Goal: Communication & Community: Share content

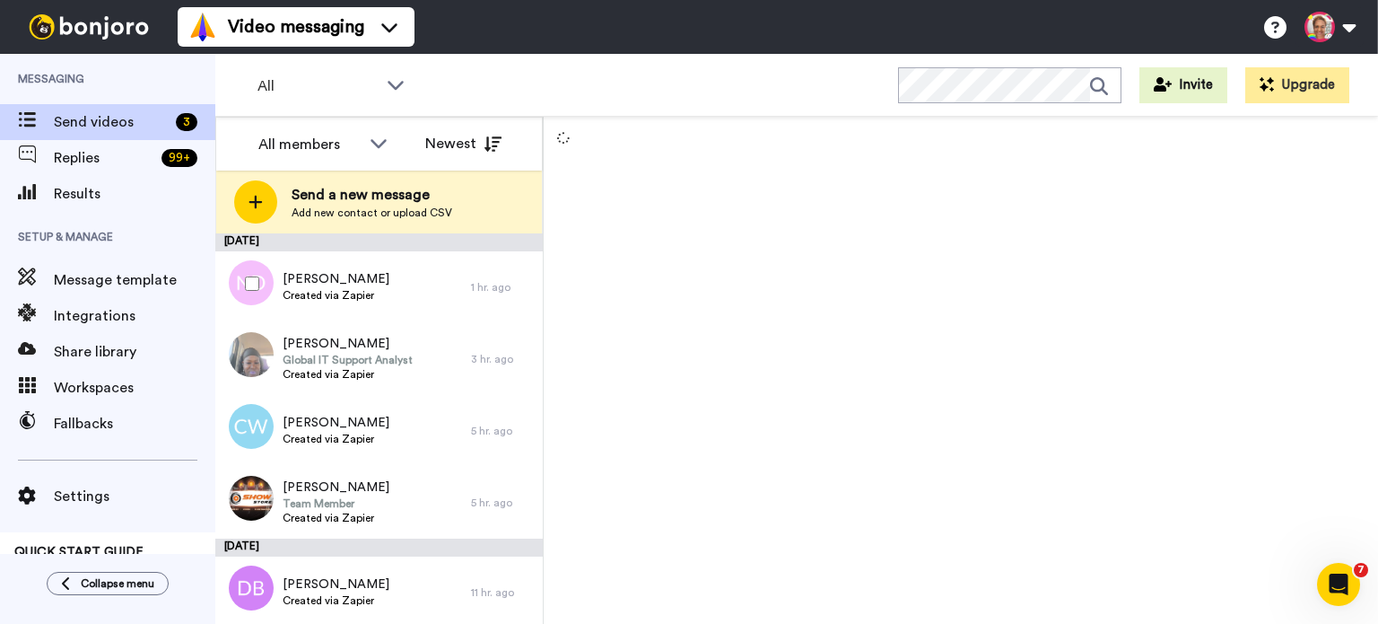
click at [248, 274] on div at bounding box center [248, 283] width 65 height 63
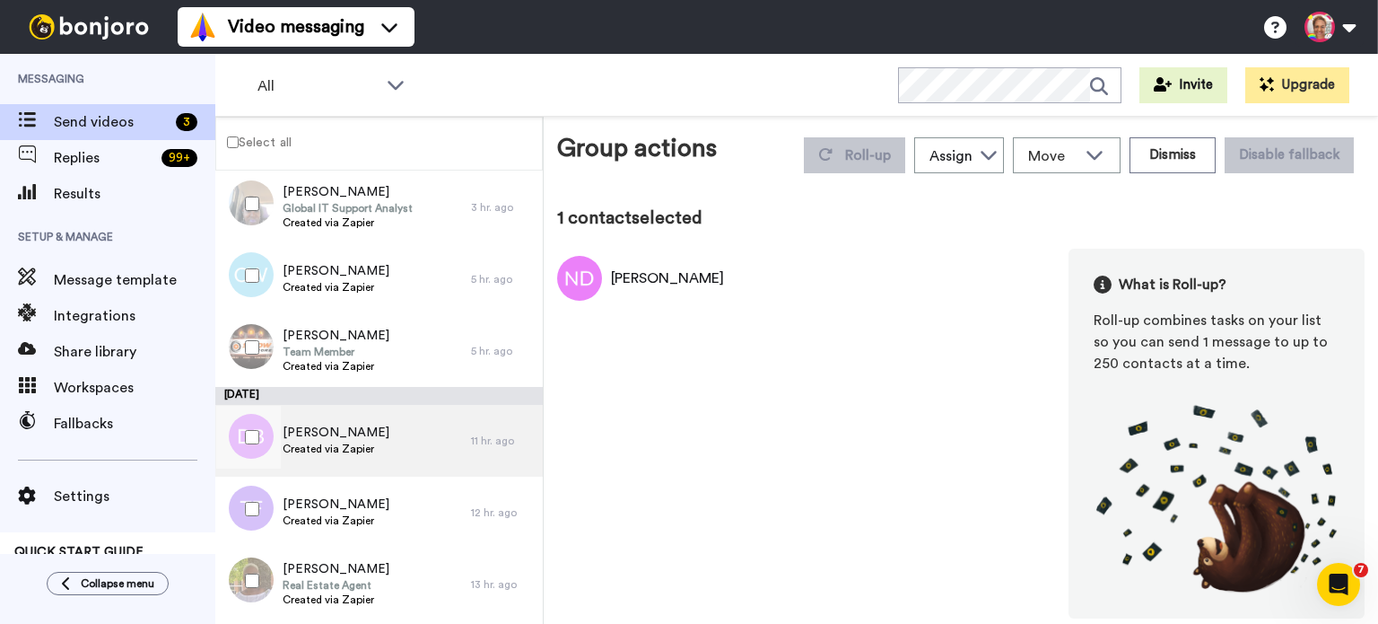
scroll to position [119, 0]
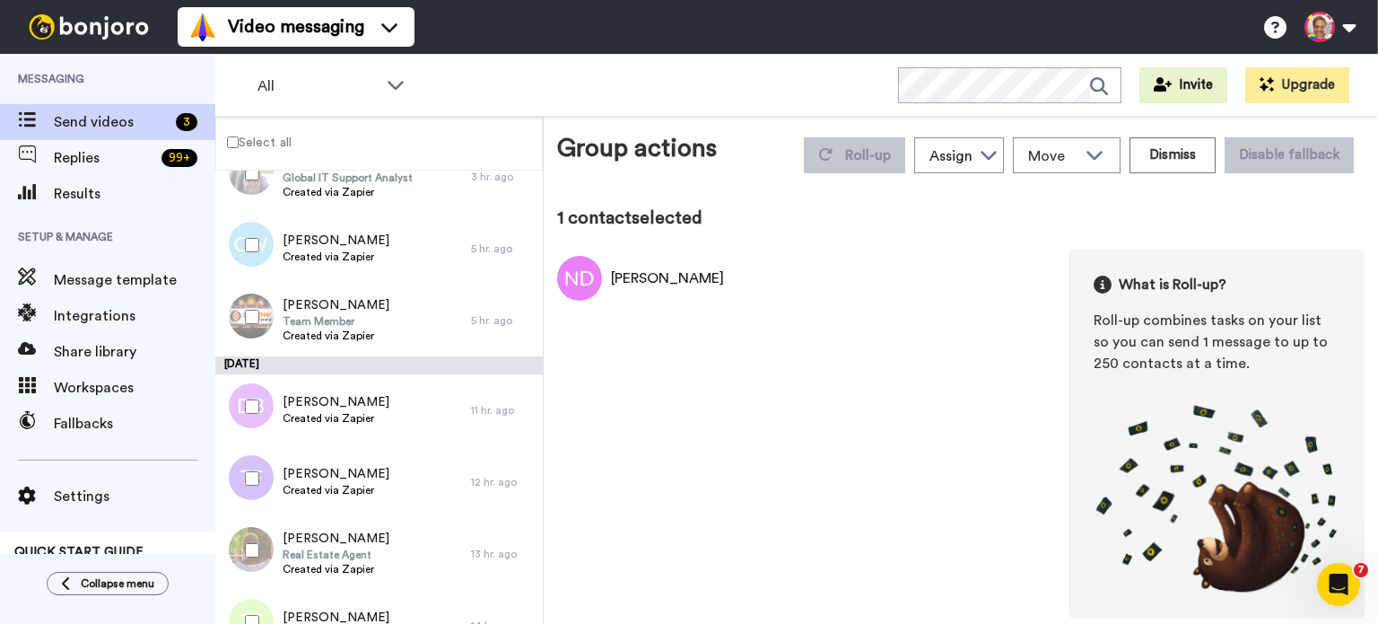
click at [242, 405] on div at bounding box center [248, 406] width 65 height 63
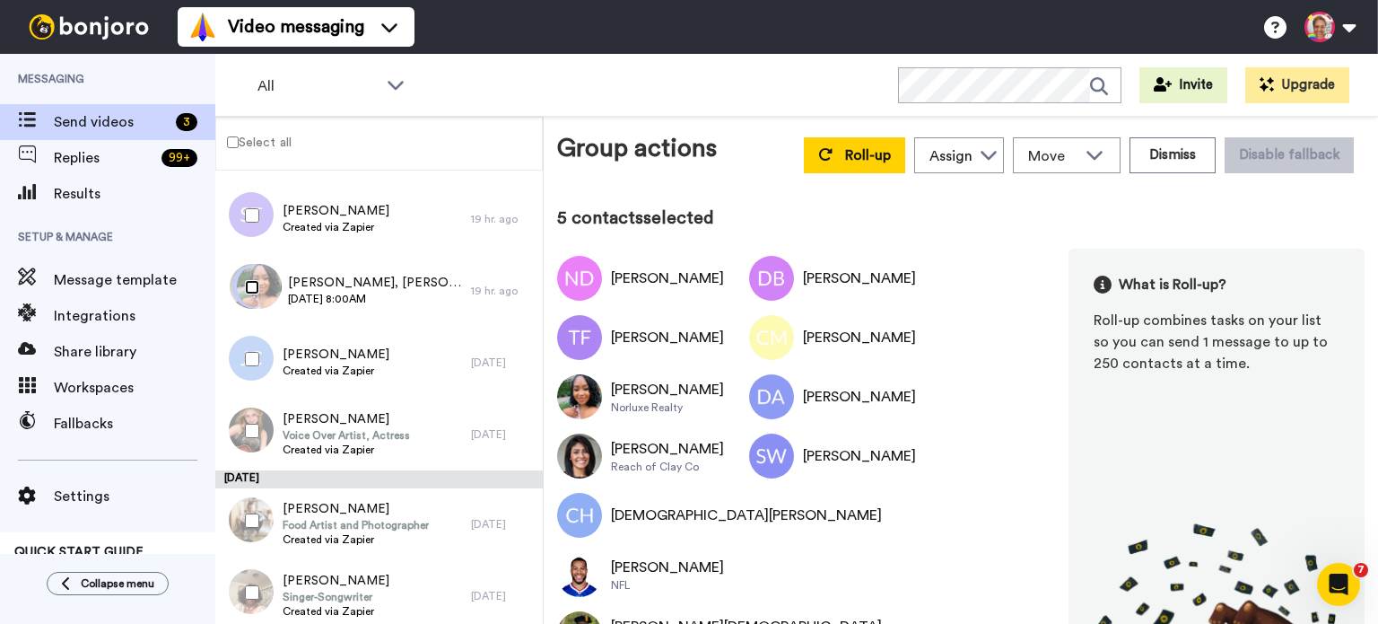
scroll to position [718, 0]
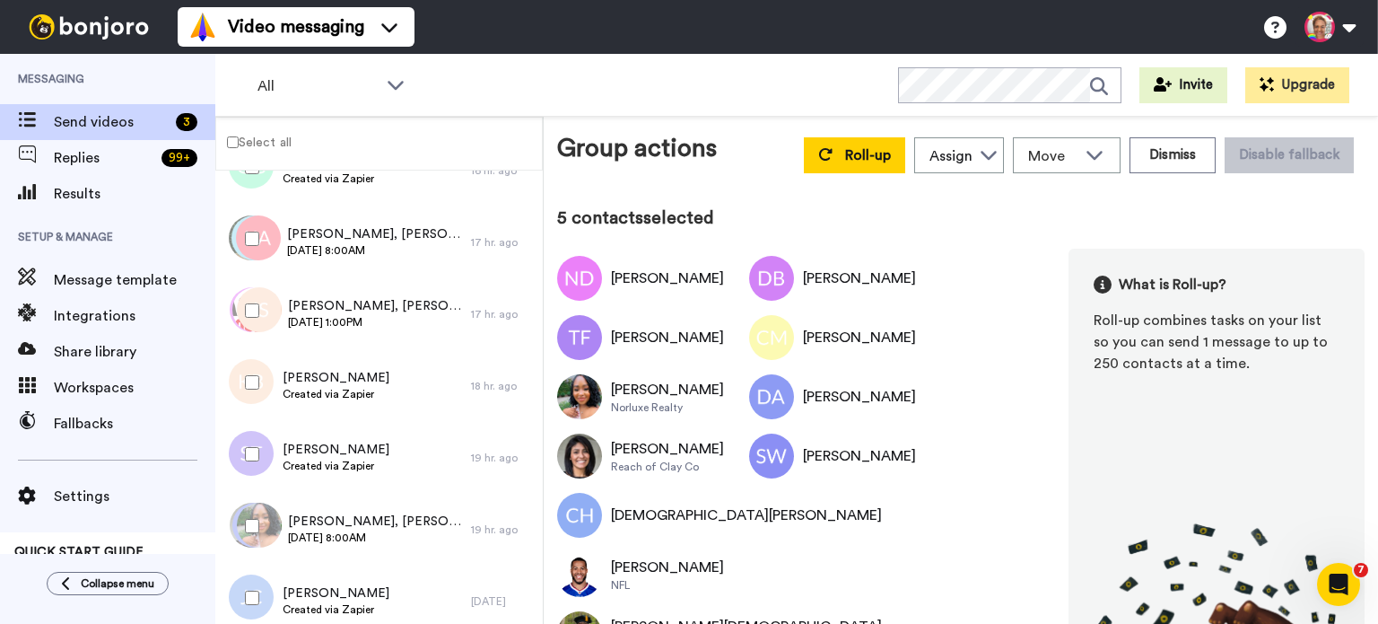
click at [252, 372] on div at bounding box center [248, 382] width 65 height 63
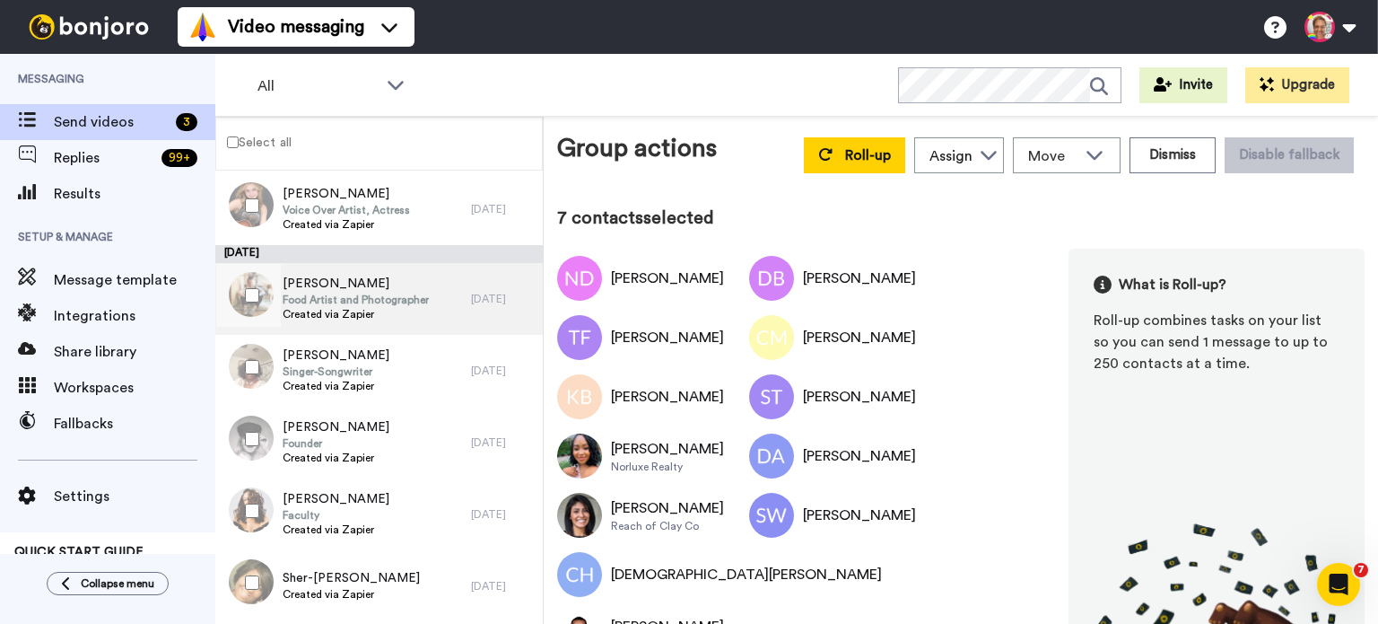
scroll to position [1315, 0]
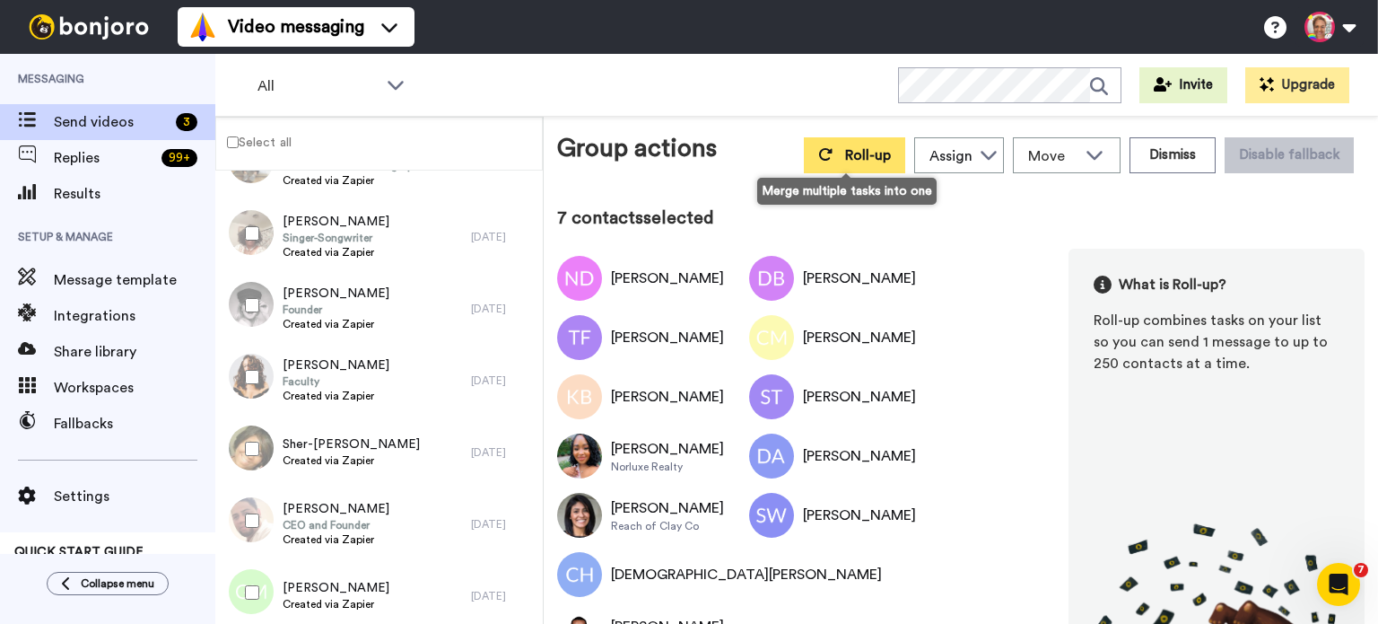
click at [827, 148] on button "Roll-up" at bounding box center [854, 155] width 101 height 36
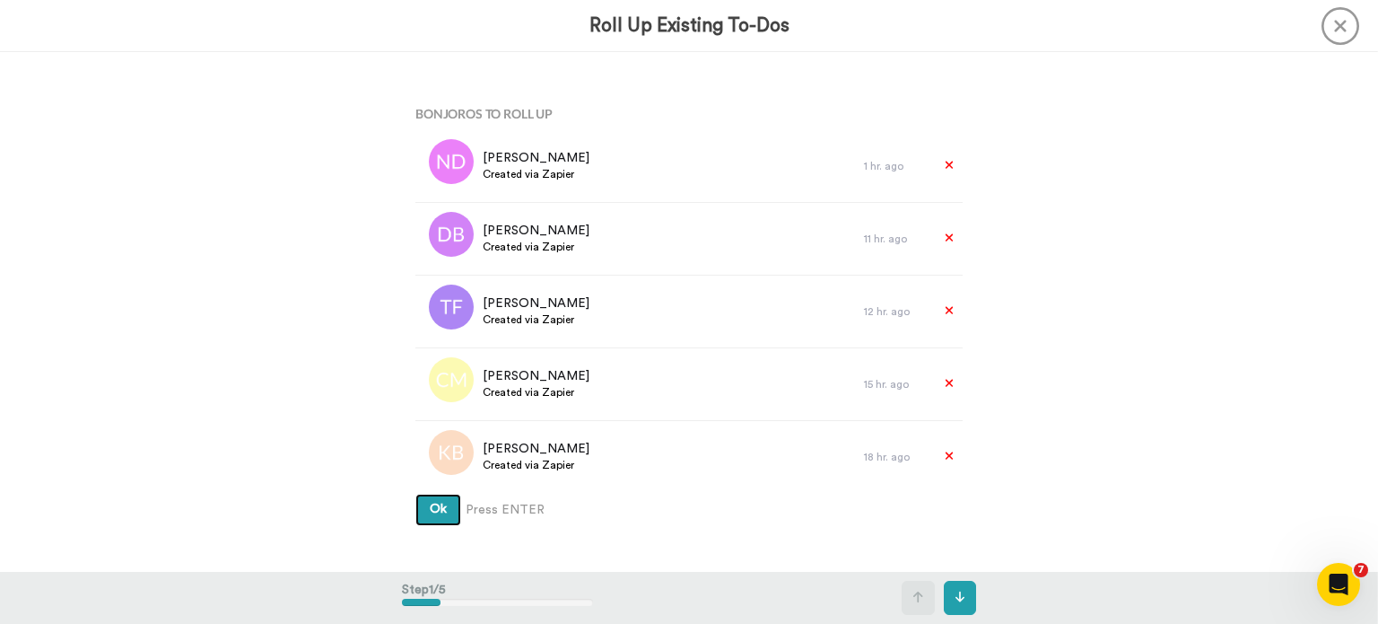
click at [432, 502] on span "Ok" at bounding box center [438, 508] width 17 height 13
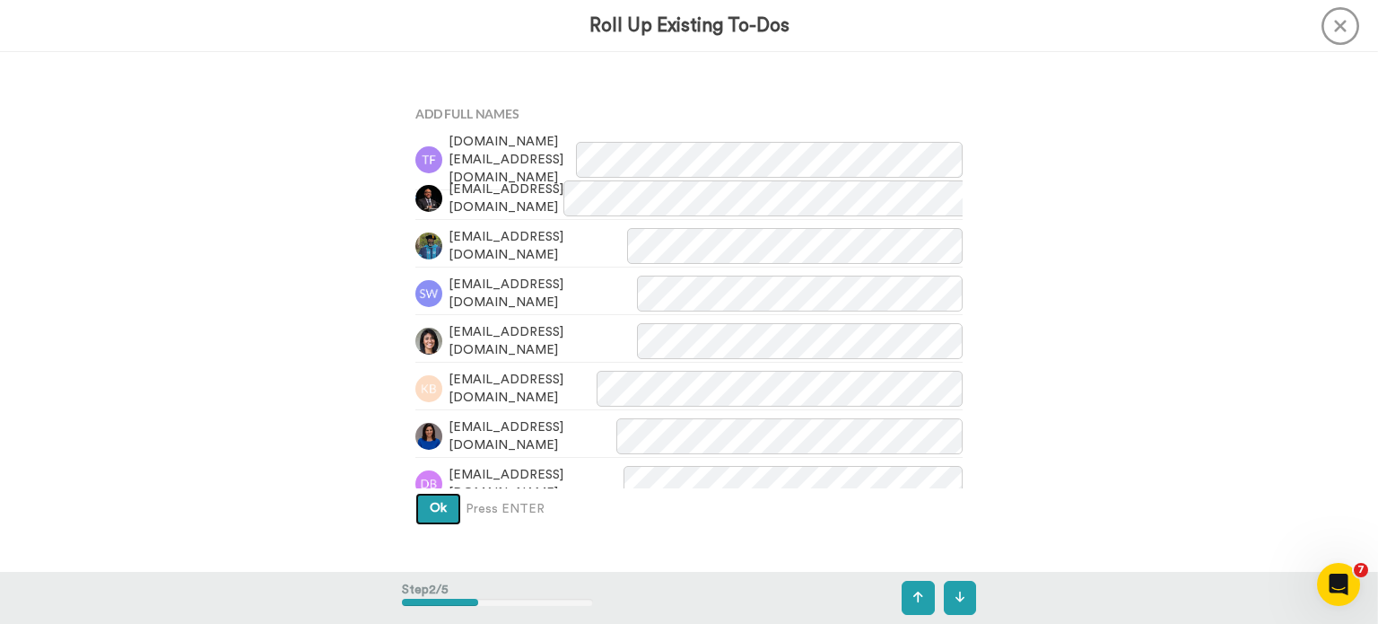
click at [425, 519] on button "Ok" at bounding box center [438, 509] width 46 height 32
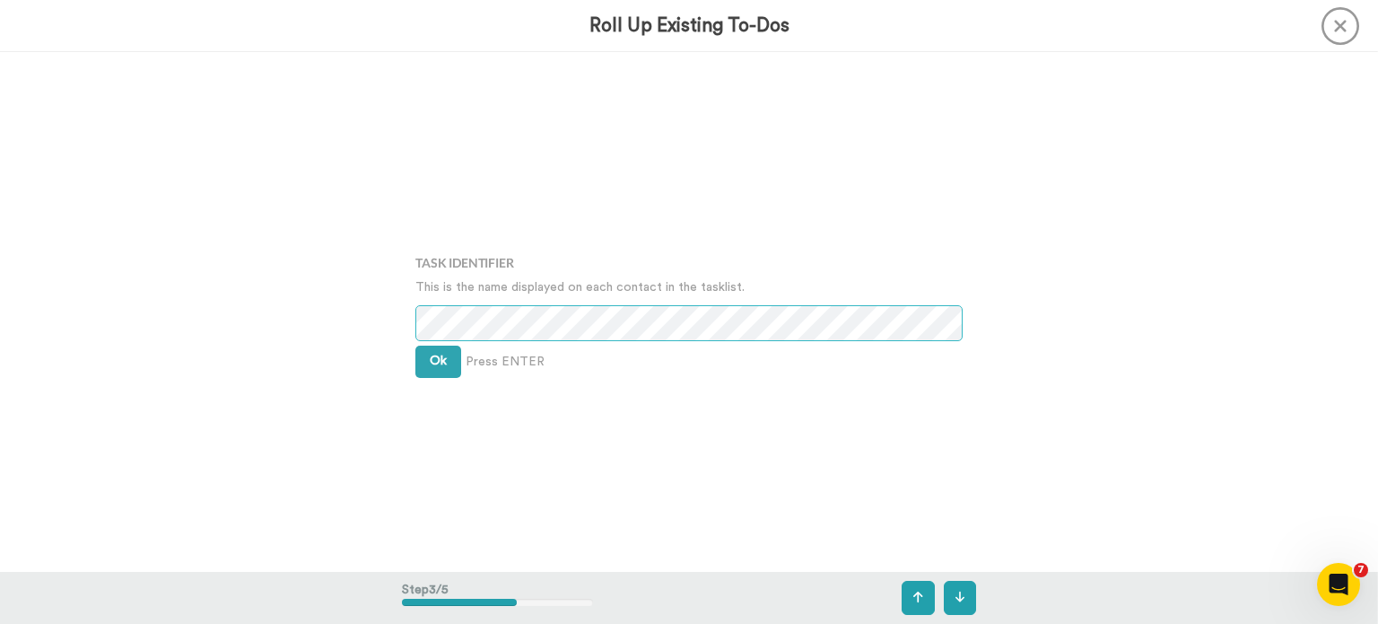
scroll to position [1039, 0]
click at [441, 354] on button "Ok" at bounding box center [438, 360] width 46 height 32
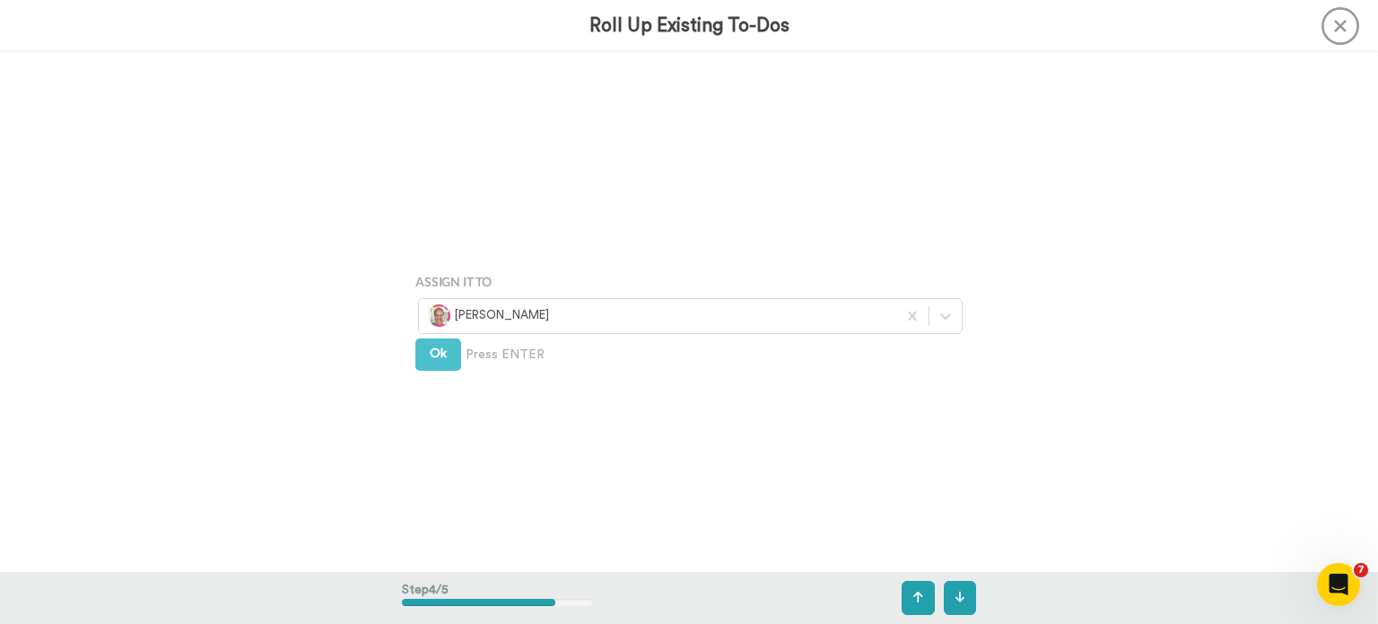
scroll to position [1557, 0]
click at [437, 351] on span "Ok" at bounding box center [438, 346] width 17 height 13
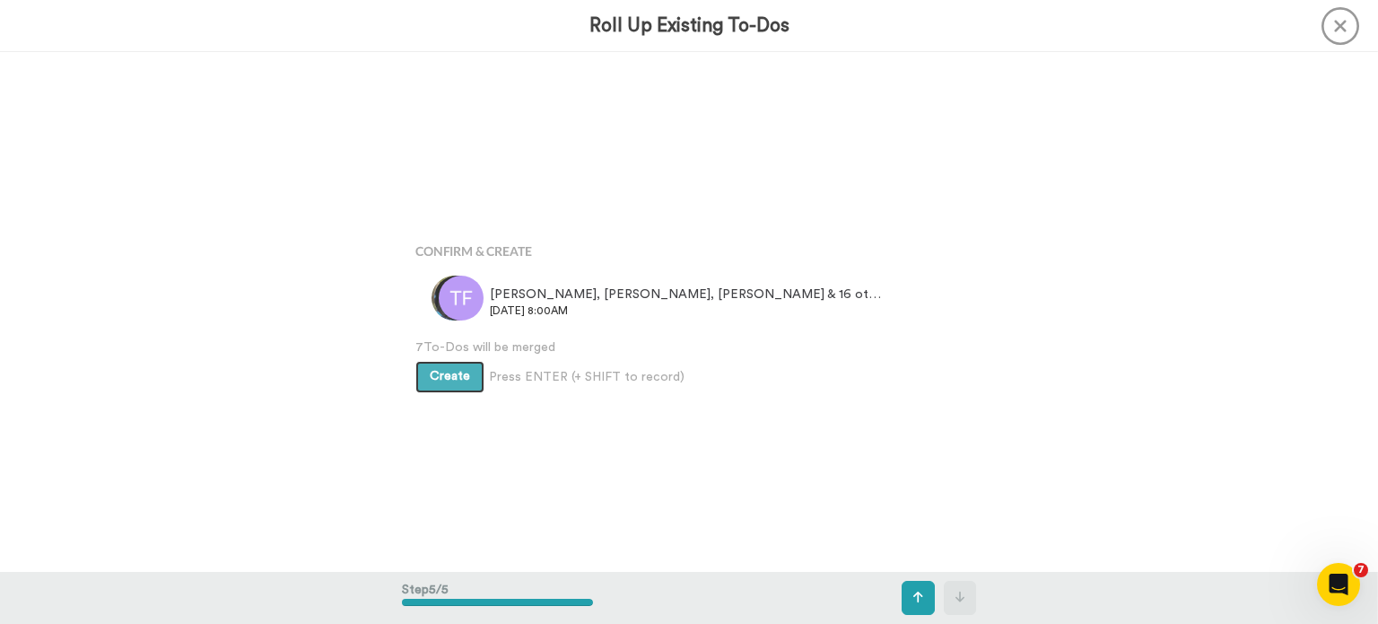
scroll to position [2076, 0]
click at [453, 372] on span "Create" at bounding box center [450, 373] width 40 height 13
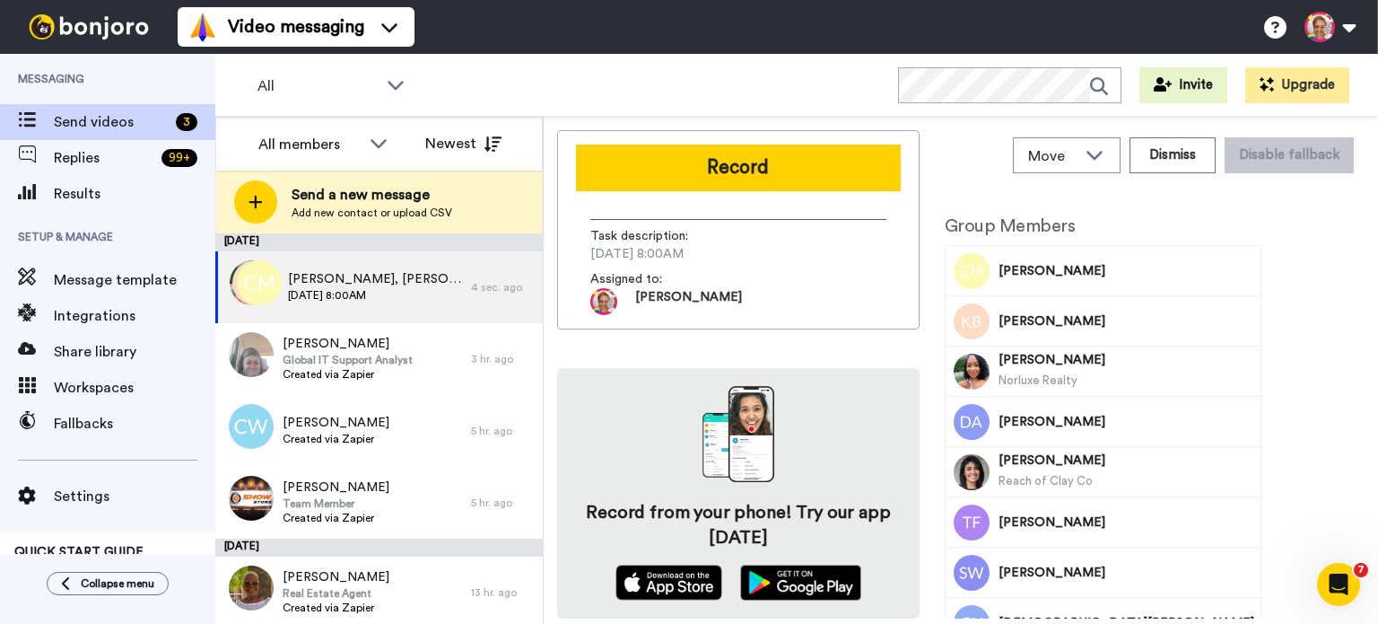
click at [719, 186] on button "Record" at bounding box center [738, 167] width 325 height 47
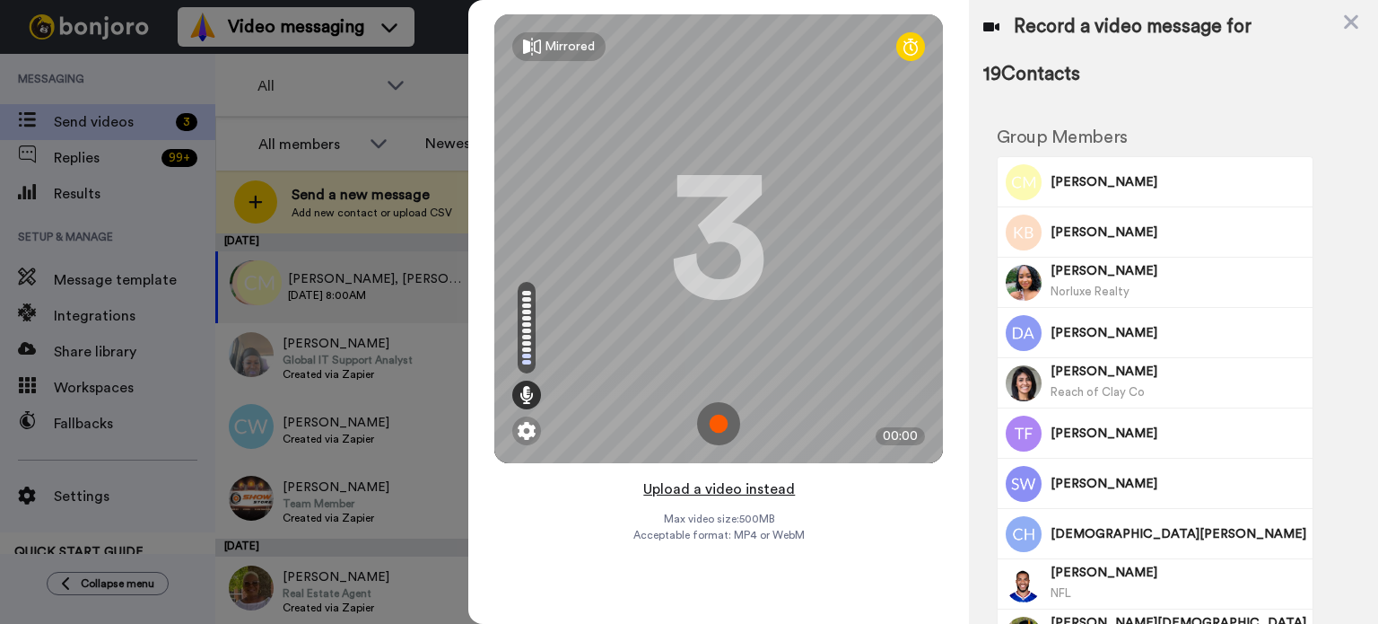
click at [727, 492] on button "Upload a video instead" at bounding box center [719, 488] width 162 height 23
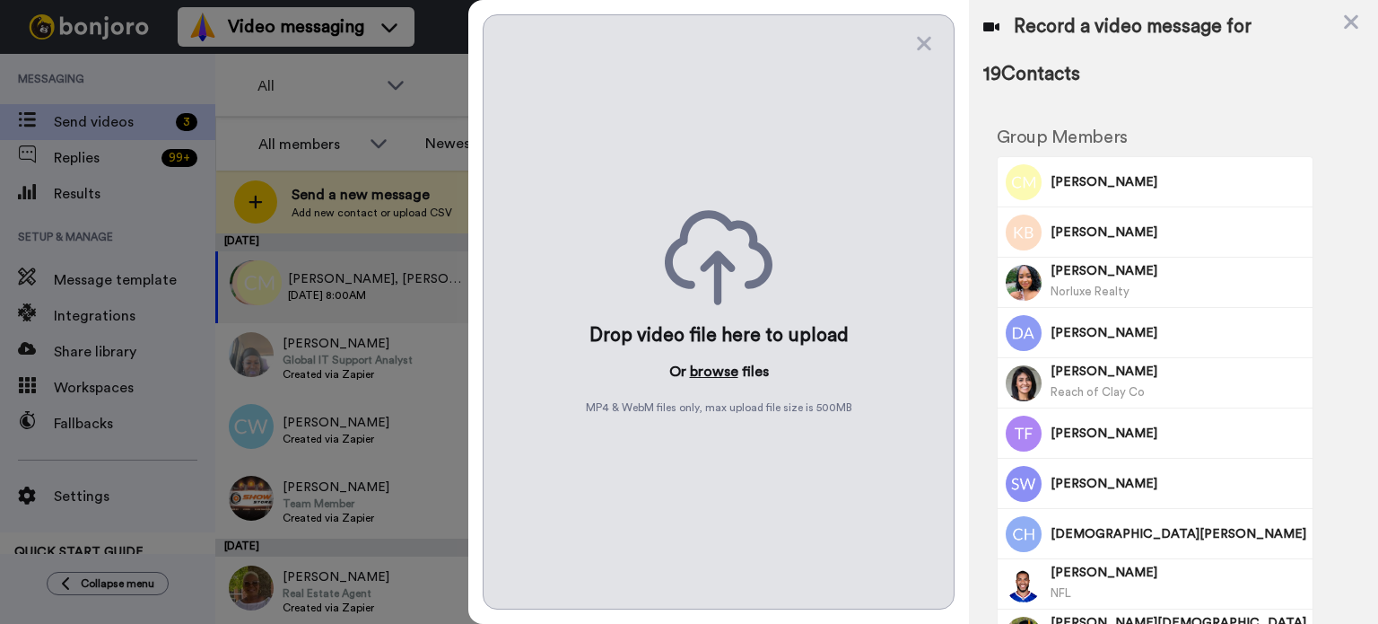
click at [723, 366] on button "browse" at bounding box center [714, 372] width 48 height 22
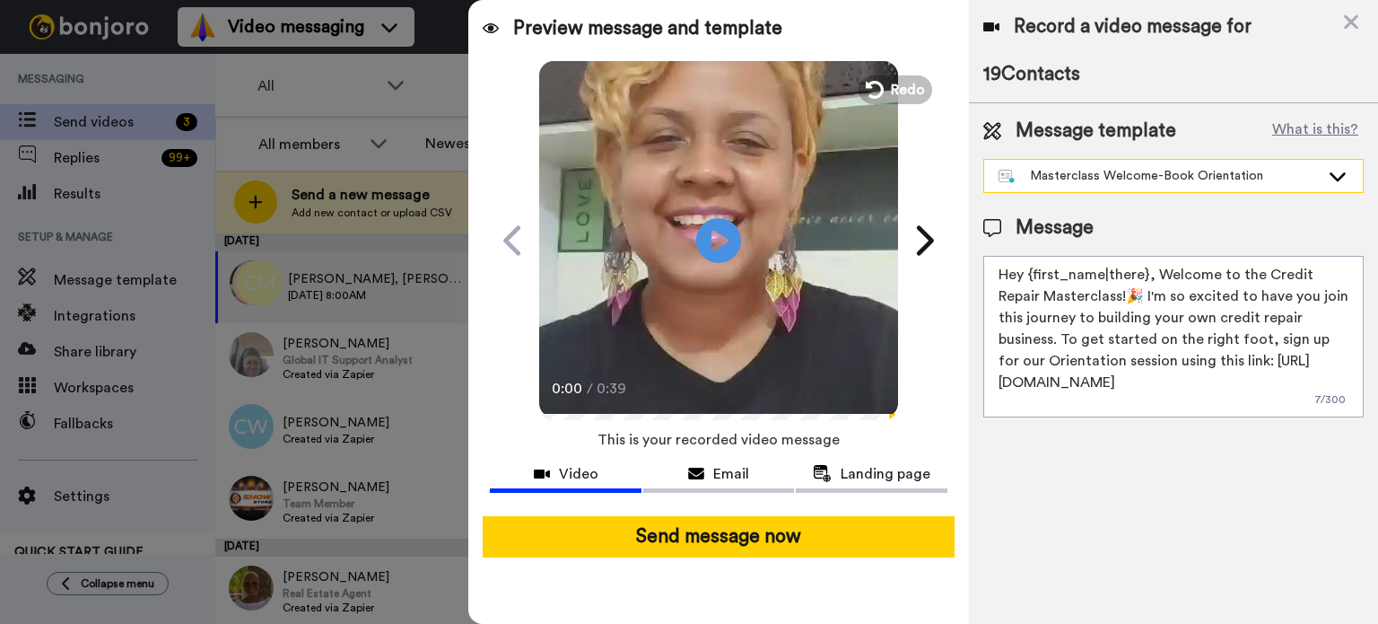
click at [1205, 188] on div "Masterclass Welcome-Book Orientation" at bounding box center [1173, 176] width 379 height 32
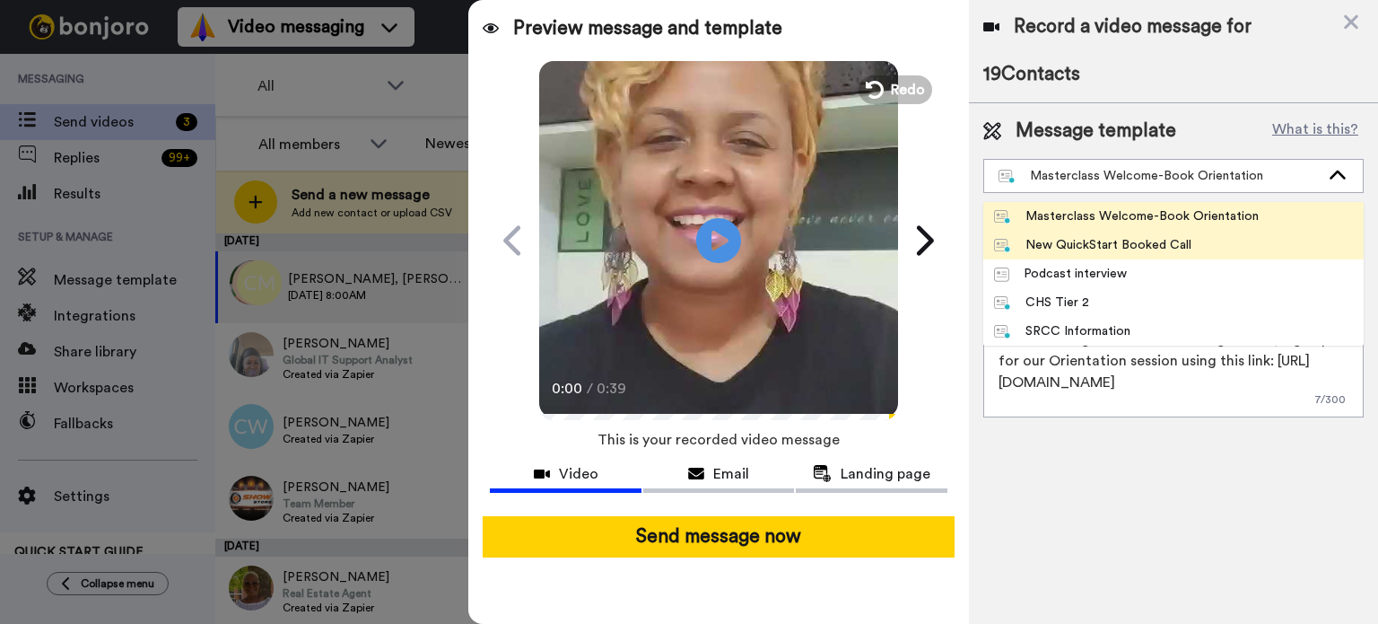
click at [1158, 257] on li "New QuickStart Booked Call" at bounding box center [1173, 245] width 380 height 29
type textarea "Hi {first_name|there}, we are so excited that you have taken the first step tow…"
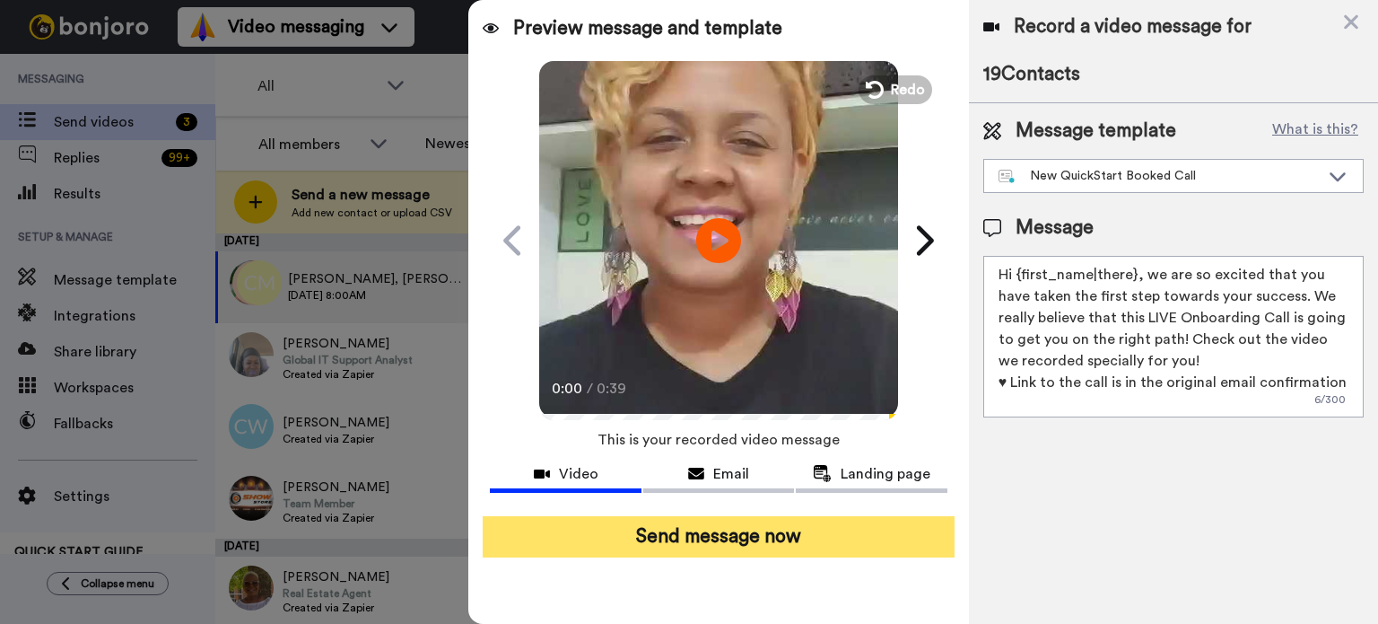
click at [775, 530] on button "Send message now" at bounding box center [719, 536] width 472 height 41
